Goal: Transaction & Acquisition: Purchase product/service

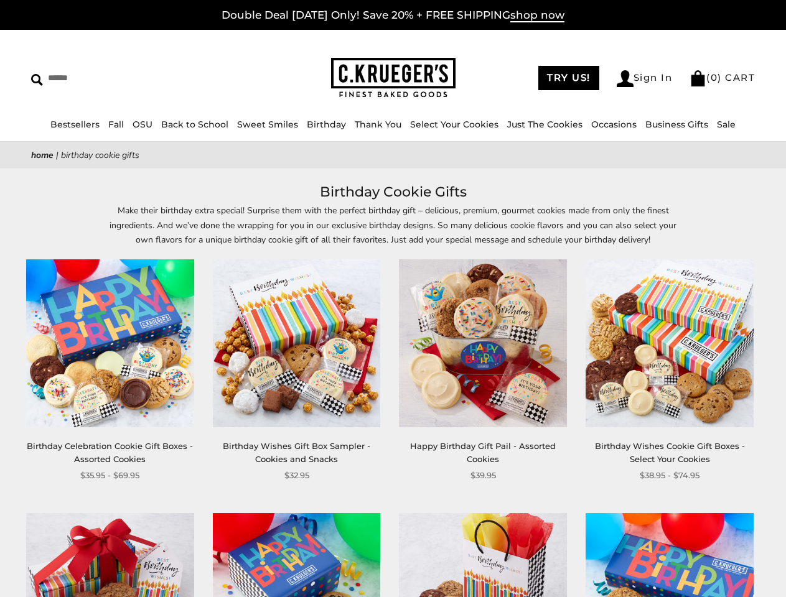
click at [393, 299] on div "**********" at bounding box center [473, 370] width 187 height 223
click at [114, 78] on input "Search" at bounding box center [114, 77] width 166 height 19
click at [591, 124] on link "Occasions" at bounding box center [613, 124] width 45 height 11
click at [393, 389] on ul "Baby Birthday College Care Packages Congratulations Everyday Get Well Soon Glut…" at bounding box center [439, 320] width 133 height 301
